Goal: Book appointment/travel/reservation

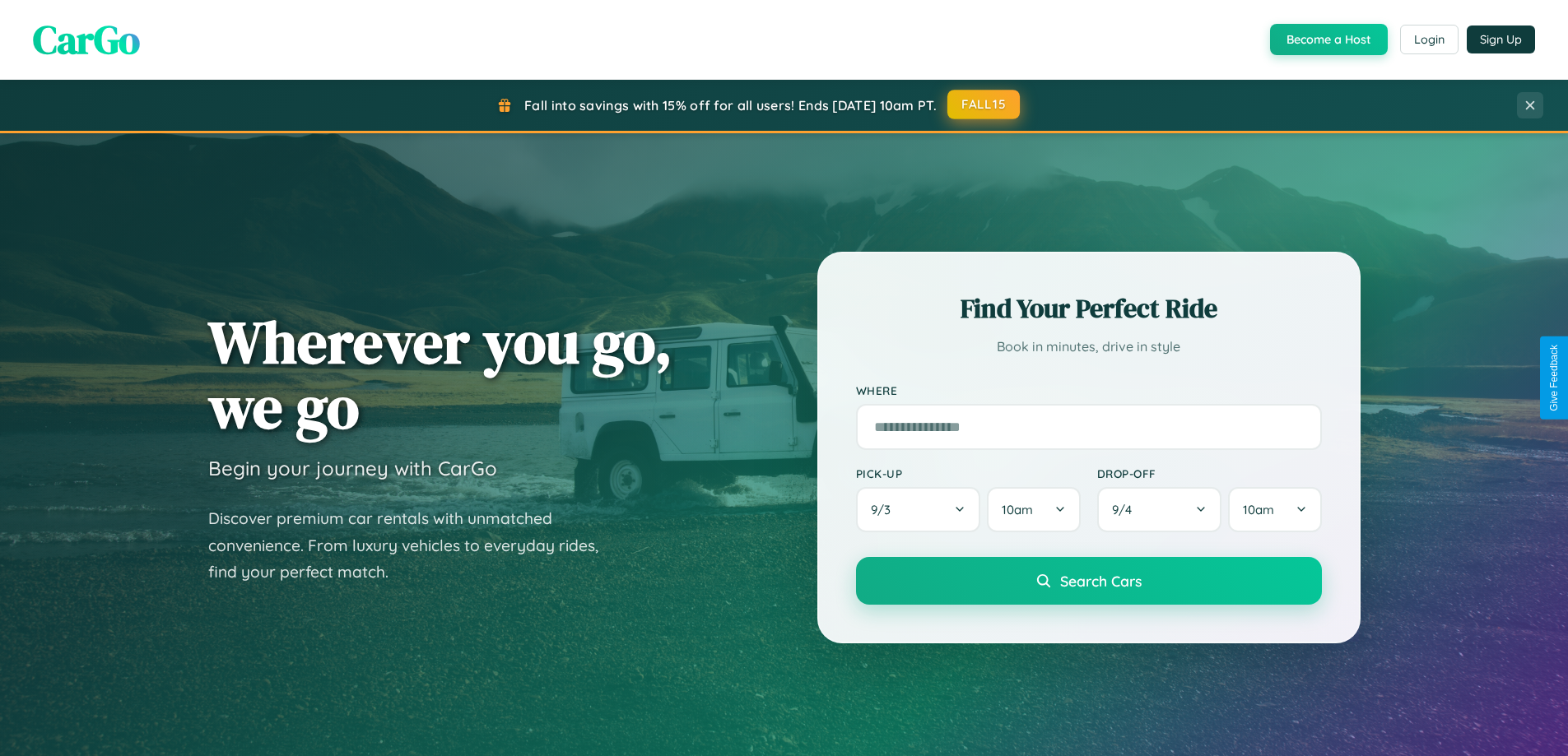
click at [984, 104] on button "FALL15" at bounding box center [983, 104] width 73 height 30
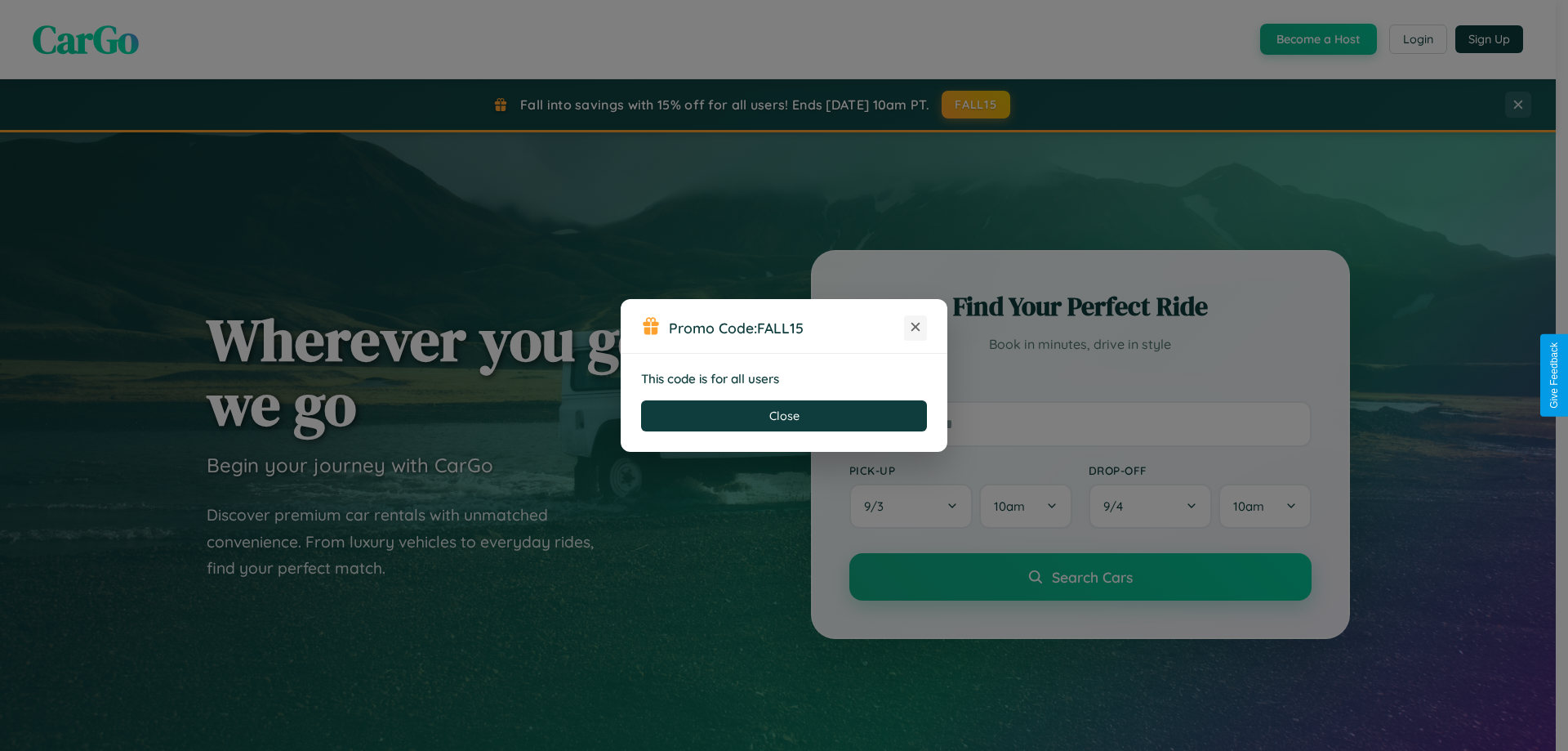
click at [915, 328] on icon at bounding box center [915, 327] width 16 height 16
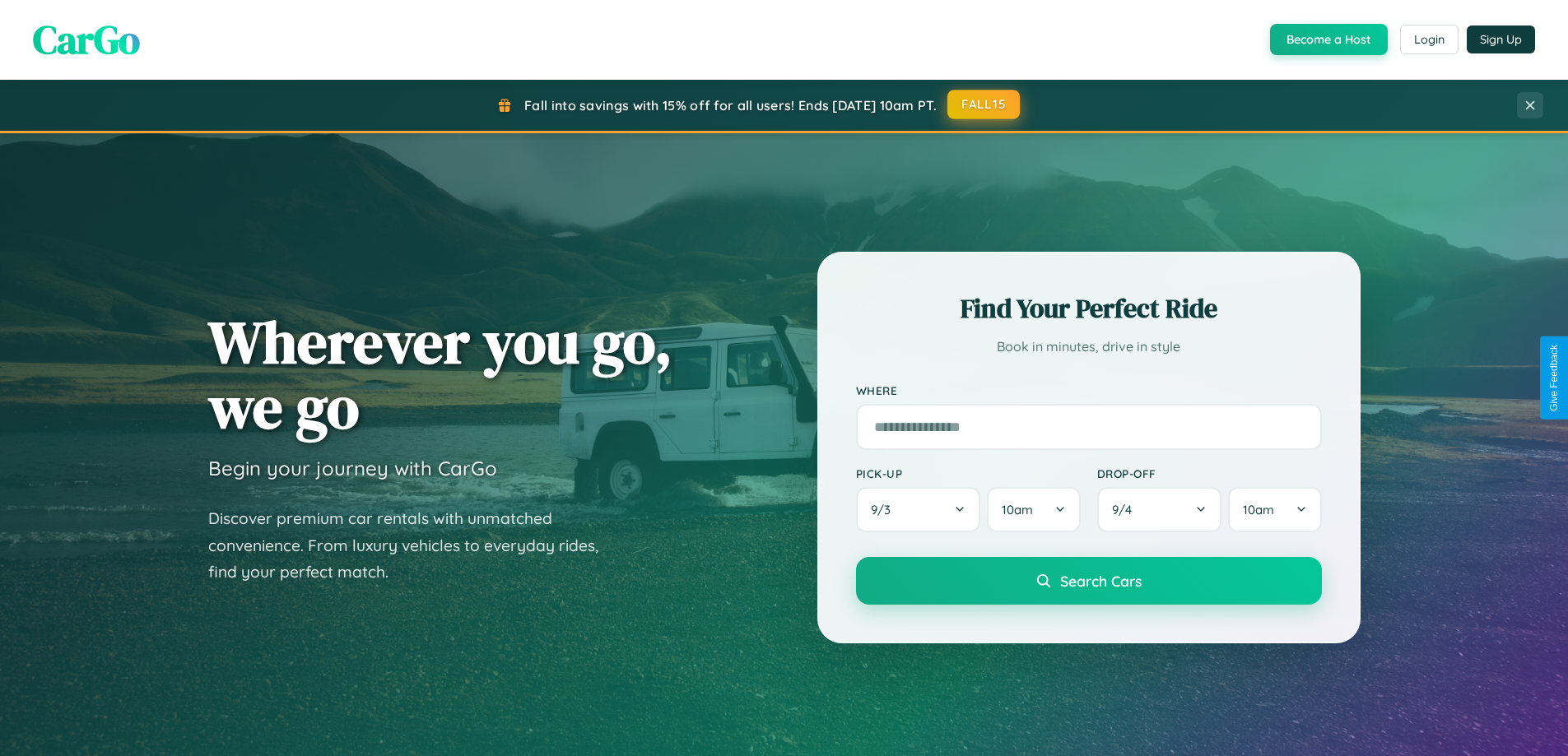
click at [984, 104] on button "FALL15" at bounding box center [983, 104] width 73 height 30
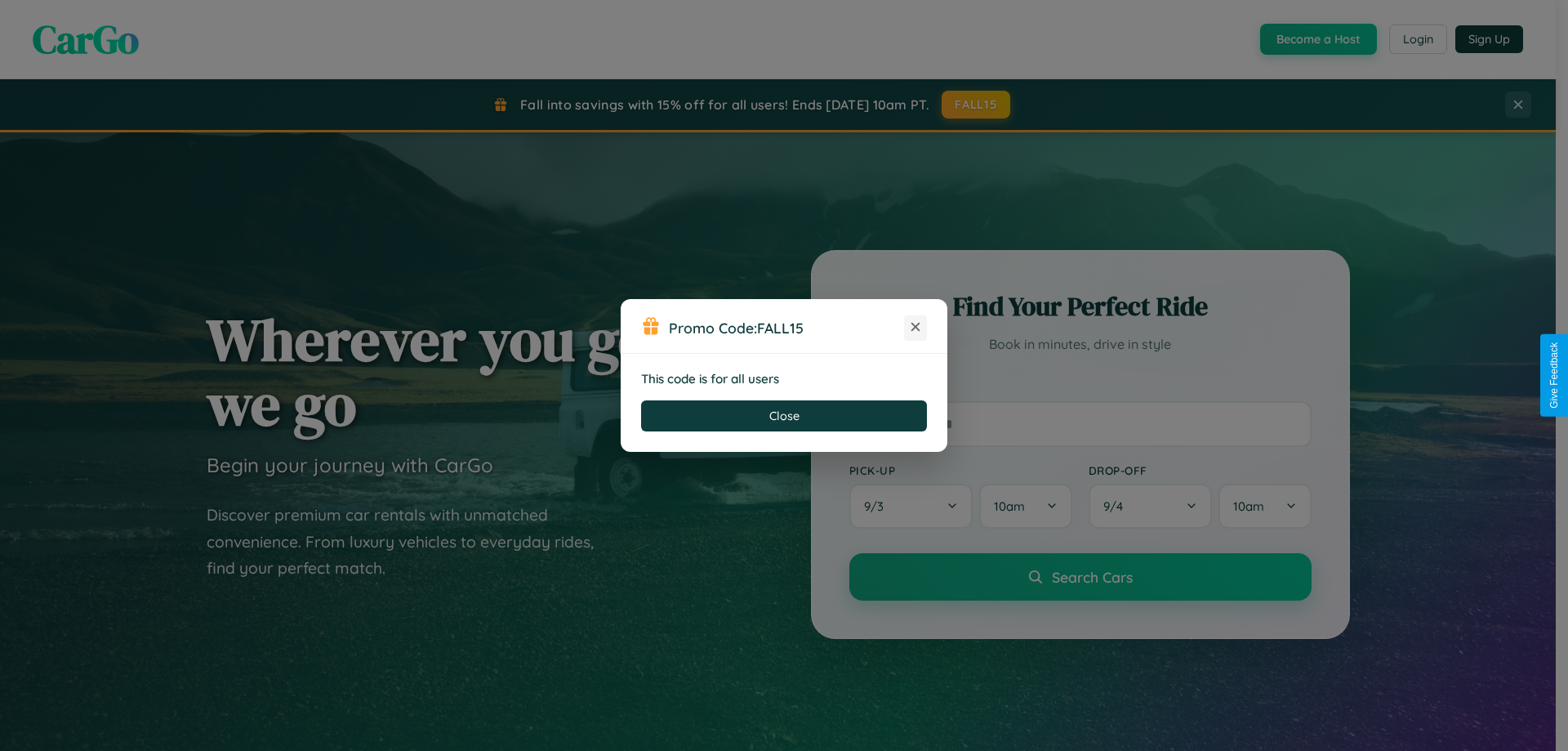
click at [915, 328] on icon at bounding box center [915, 327] width 16 height 16
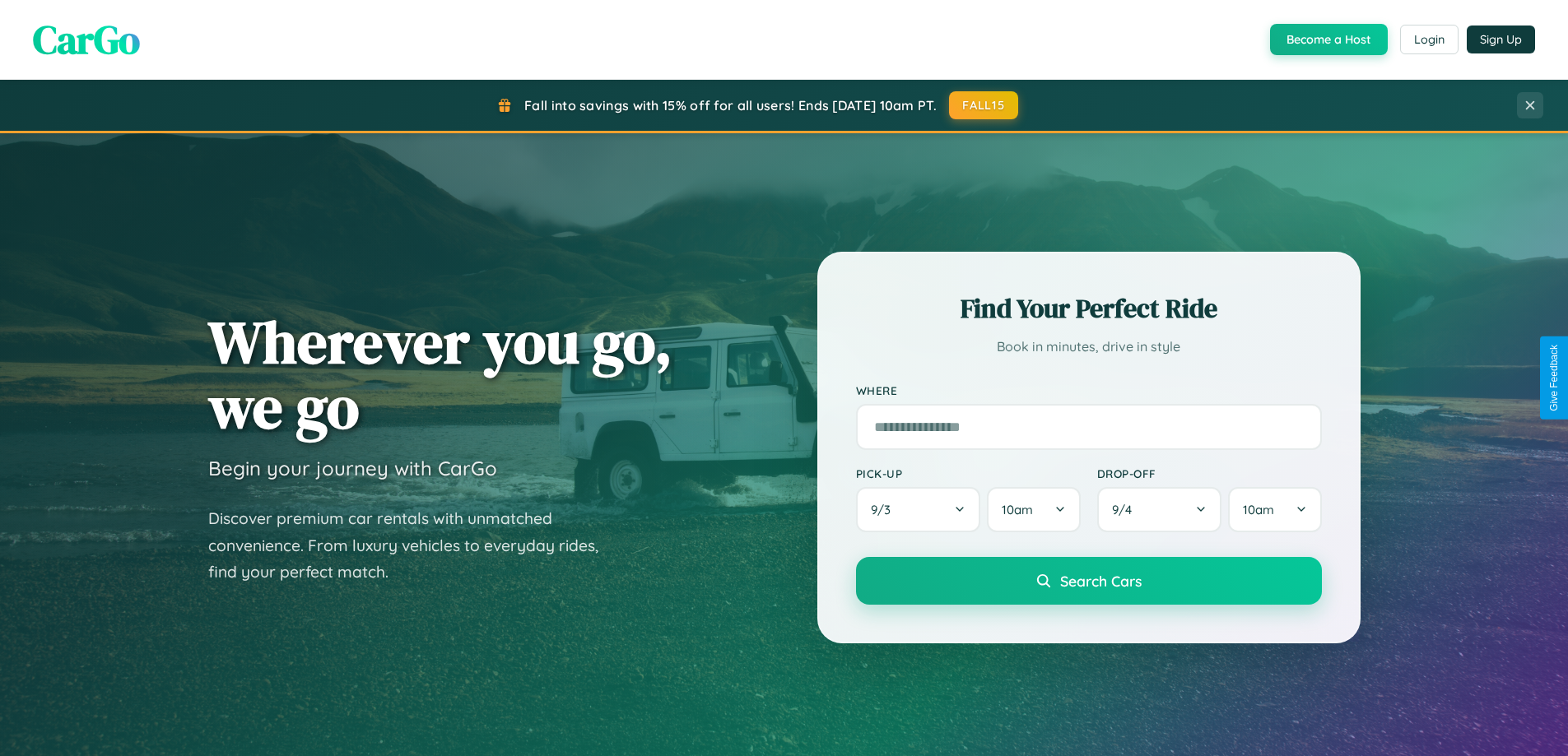
scroll to position [1132, 0]
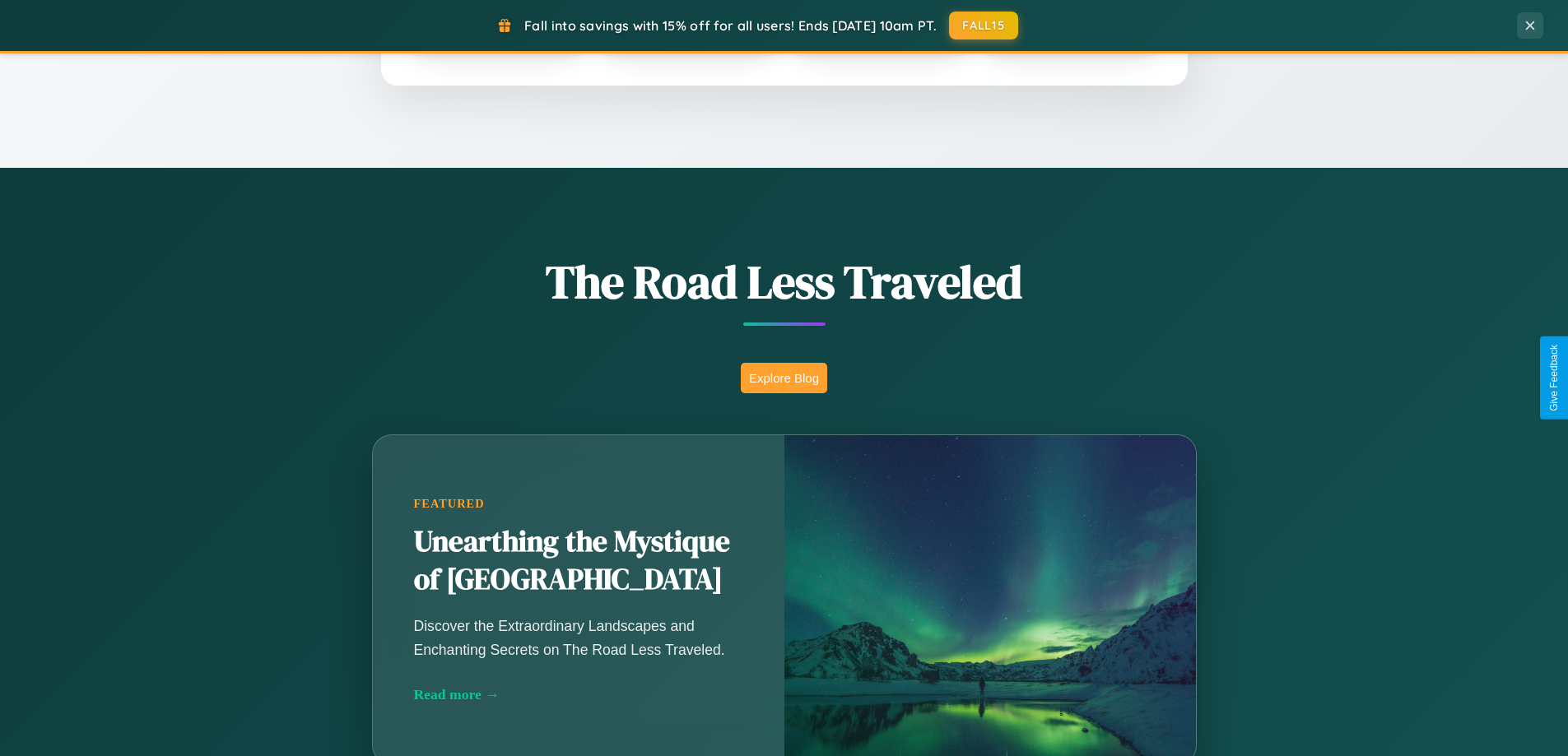
click at [783, 378] on button "Explore Blog" at bounding box center [784, 377] width 87 height 30
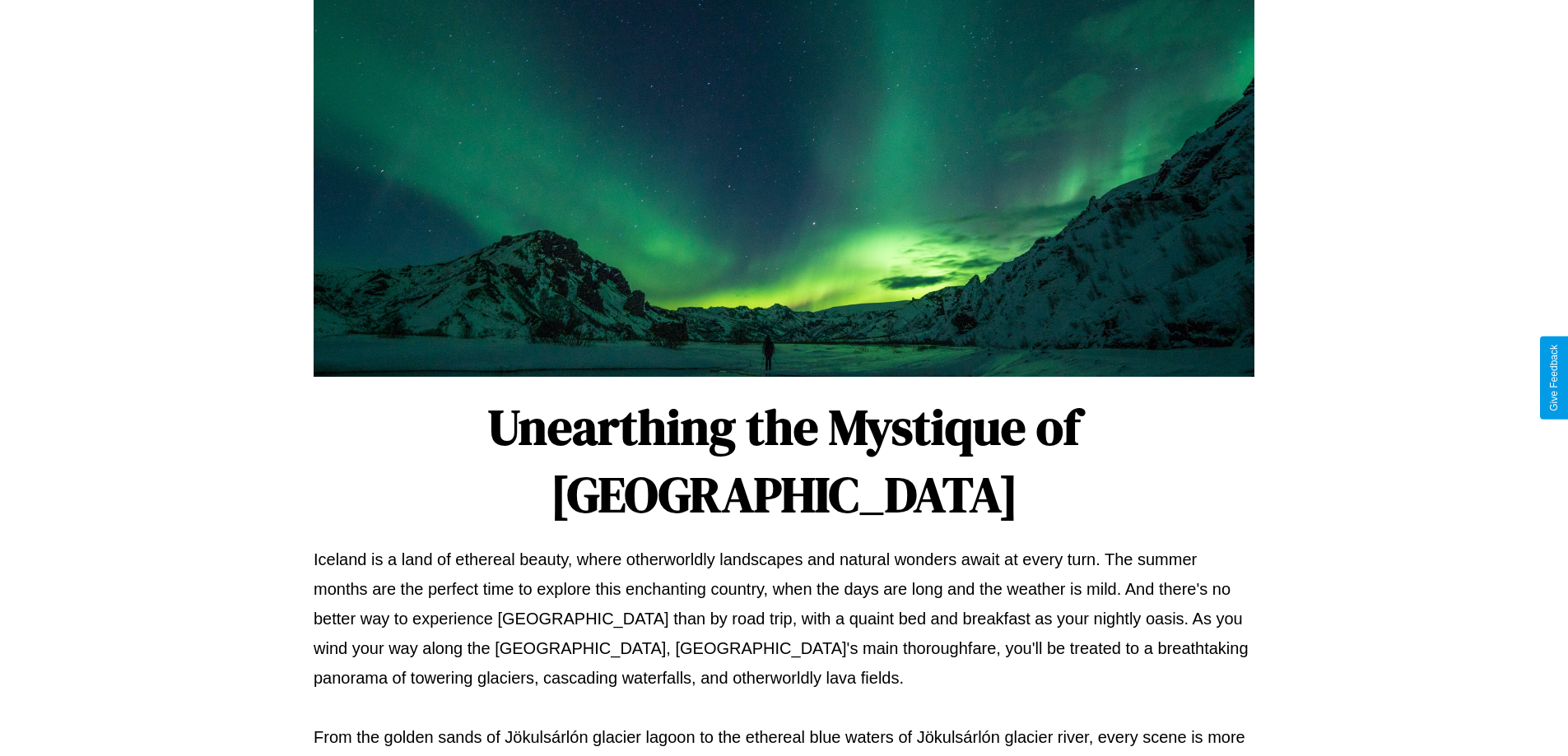
scroll to position [532, 0]
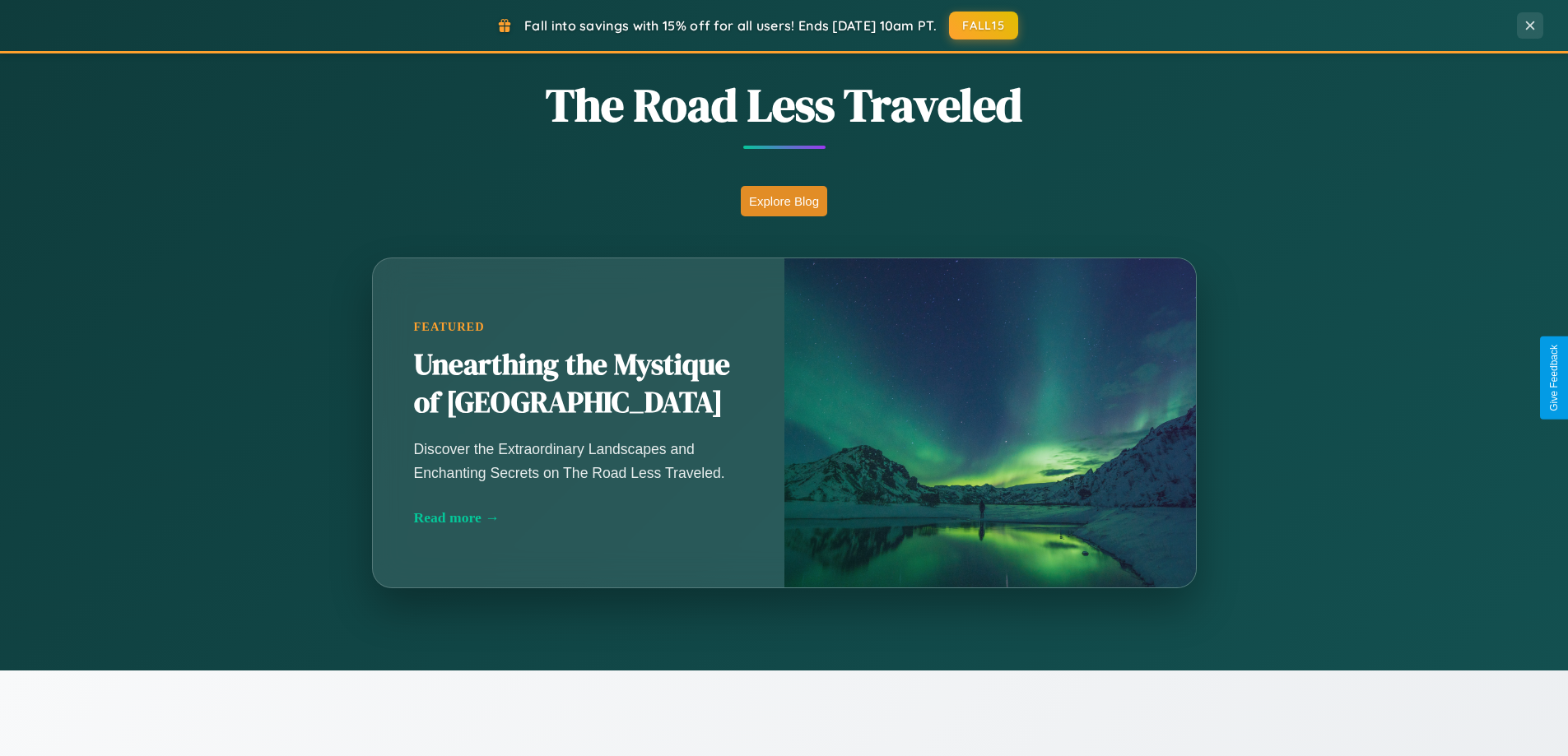
scroll to position [2643, 0]
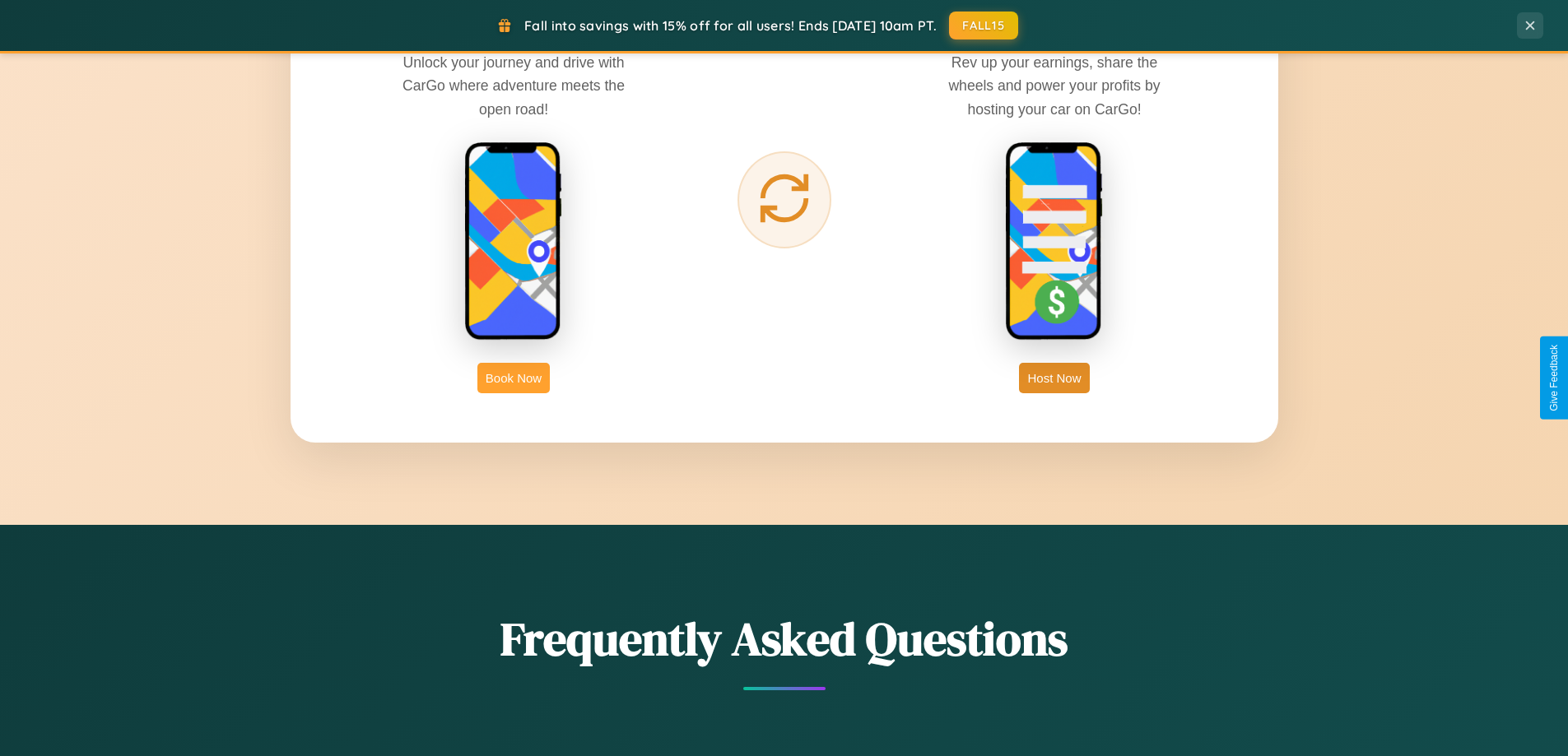
click at [514, 378] on button "Book Now" at bounding box center [514, 377] width 73 height 30
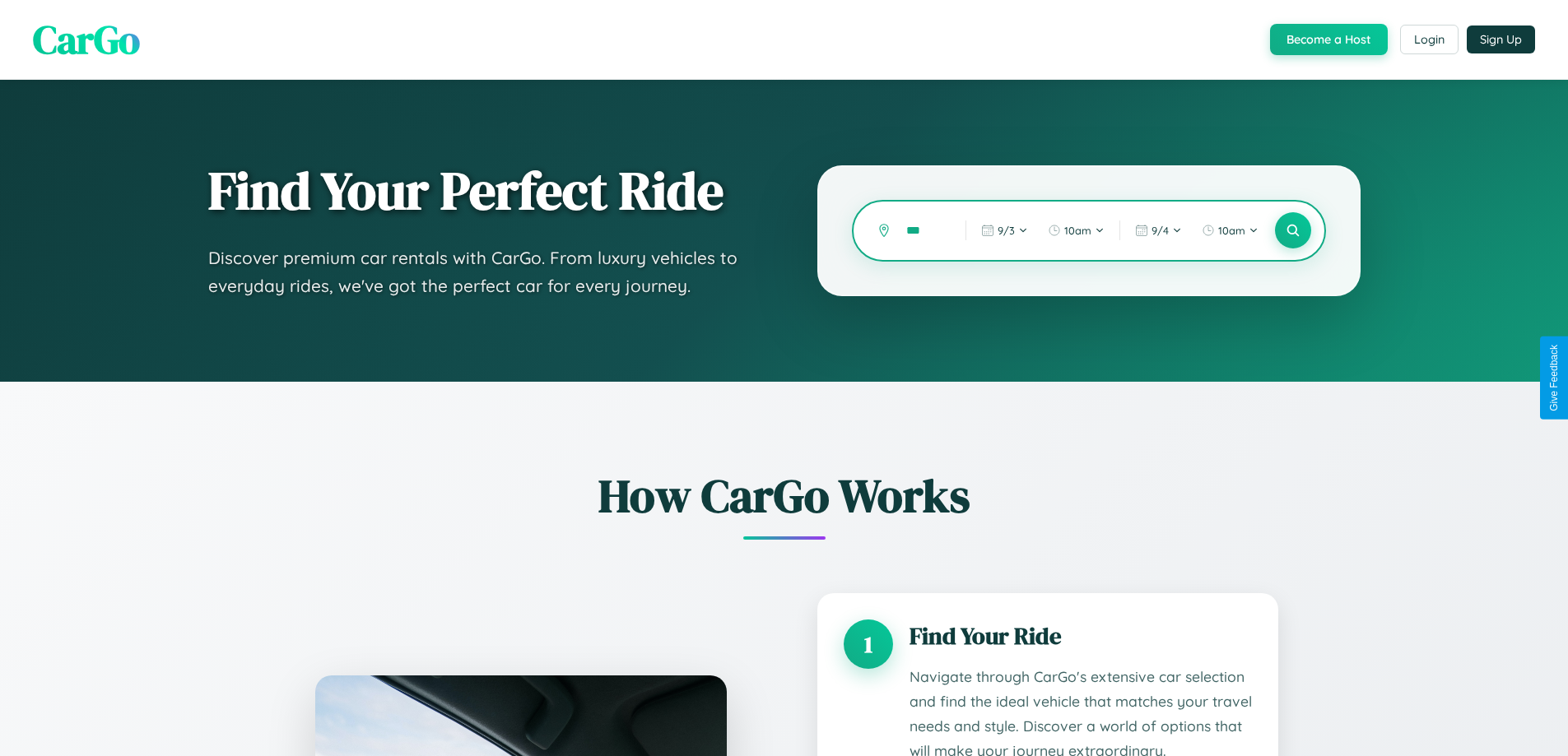
type input "****"
